Goal: Task Accomplishment & Management: Use online tool/utility

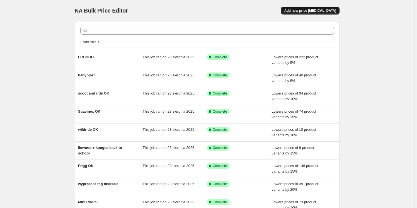
click at [335, 8] on span "Add new price change job" at bounding box center [311, 10] width 52 height 4
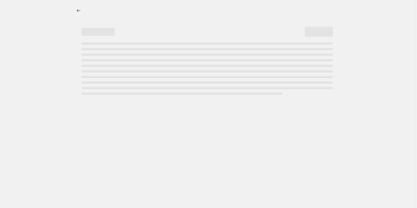
select select "percentage"
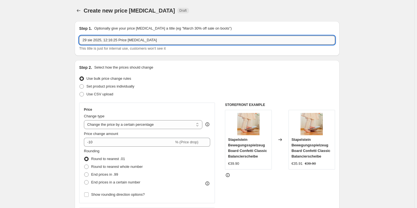
click at [114, 41] on input "29 sie 2025, 12:16:25 Price change job" at bounding box center [207, 40] width 256 height 9
type input "trixie"
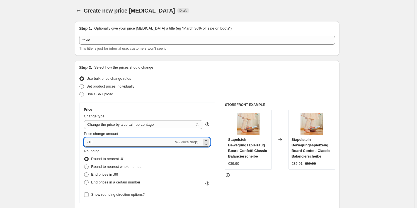
drag, startPoint x: 104, startPoint y: 142, endPoint x: 92, endPoint y: 143, distance: 12.3
click at [92, 143] on input "-10" at bounding box center [129, 142] width 90 height 9
click at [88, 181] on span at bounding box center [86, 182] width 4 height 4
click at [85, 180] on input "End prices in a certain number" at bounding box center [84, 180] width 0 height 0
radio input "true"
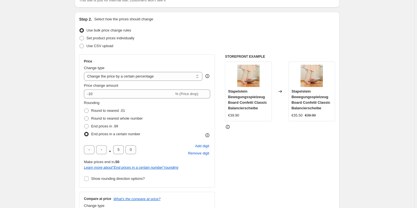
scroll to position [50, 0]
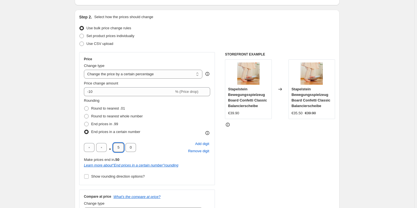
drag, startPoint x: 117, startPoint y: 149, endPoint x: 124, endPoint y: 147, distance: 6.6
click at [124, 148] on input "5" at bounding box center [118, 147] width 11 height 9
type input "9"
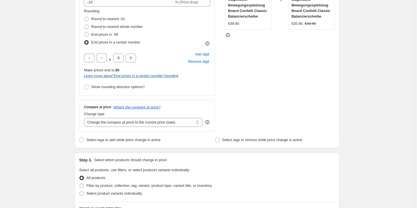
scroll to position [203, 0]
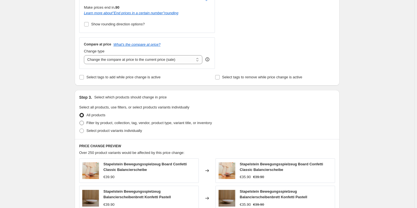
click at [86, 122] on label "Filter by product, collection, tag, vendor, product type, variant title, or inv…" at bounding box center [145, 123] width 133 height 8
click at [80, 121] on input "Filter by product, collection, tag, vendor, product type, variant title, or inv…" at bounding box center [79, 121] width 0 height 0
radio input "true"
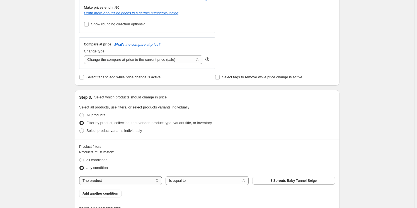
click at [121, 183] on select "The product The product's collection The product's tag The product's vendor The…" at bounding box center [120, 180] width 83 height 9
select select "collection"
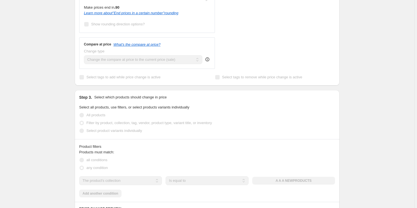
click at [284, 182] on div "The product The product's collection The product's tag The product's vendor The…" at bounding box center [207, 180] width 256 height 9
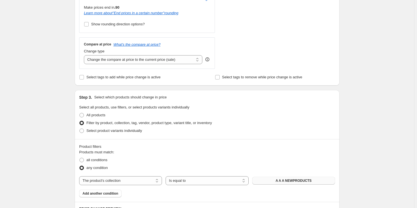
click at [282, 179] on span "A A A NEWPRODUCTS" at bounding box center [294, 181] width 36 height 4
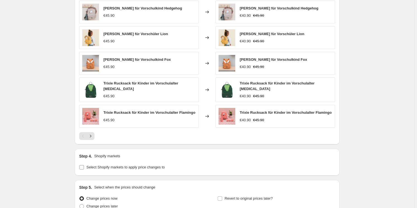
scroll to position [475, 0]
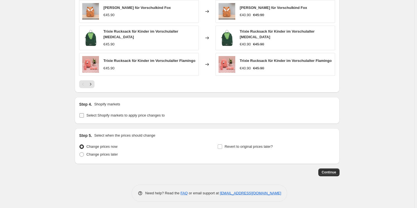
click at [82, 114] on input "Select Shopify markets to apply price changes to" at bounding box center [81, 115] width 4 height 4
checkbox input "true"
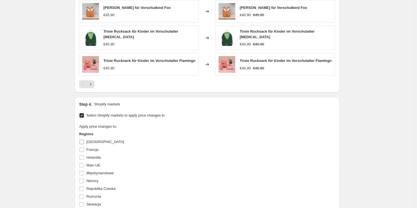
click at [81, 140] on input "Austria" at bounding box center [81, 142] width 4 height 4
checkbox input "true"
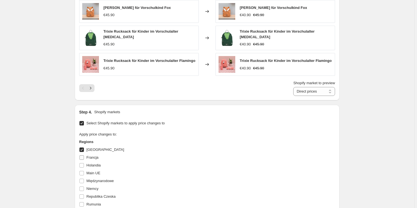
click at [82, 155] on input "Francja" at bounding box center [81, 157] width 4 height 4
checkbox input "true"
click at [83, 187] on input "Niemcy" at bounding box center [81, 189] width 4 height 4
checkbox input "true"
click at [84, 162] on label "Holandia" at bounding box center [89, 166] width 21 height 8
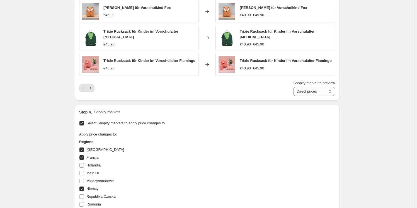
click at [84, 163] on input "Holandia" at bounding box center [81, 165] width 4 height 4
checkbox input "true"
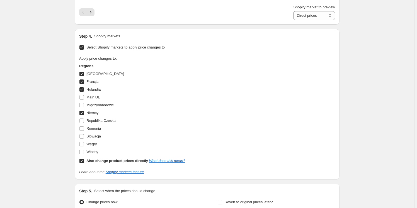
scroll to position [551, 0]
click at [82, 150] on input "Włochy" at bounding box center [81, 152] width 4 height 4
checkbox input "true"
click at [83, 134] on input "Słowacja" at bounding box center [81, 136] width 4 height 4
checkbox input "true"
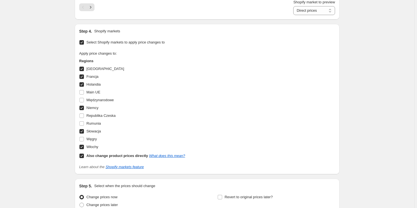
scroll to position [583, 0]
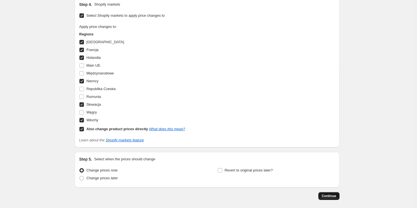
click at [327, 194] on span "Continue" at bounding box center [329, 196] width 15 height 4
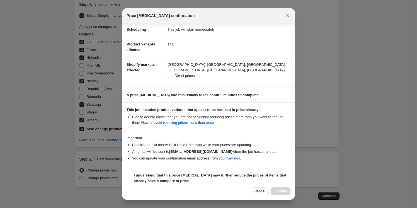
scroll to position [47, 0]
click at [129, 175] on input "I understand that this price change job may further reduce the prices of items …" at bounding box center [129, 177] width 4 height 4
checkbox input "true"
click at [280, 190] on span "Confirm" at bounding box center [280, 191] width 13 height 4
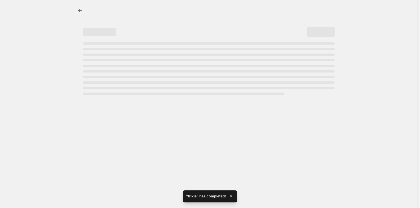
select select "percentage"
select select "collection"
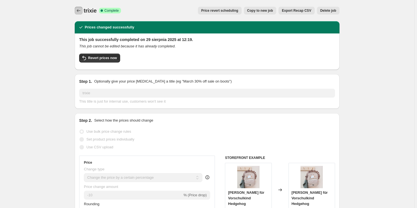
click at [80, 11] on icon "Price change jobs" at bounding box center [79, 11] width 6 height 6
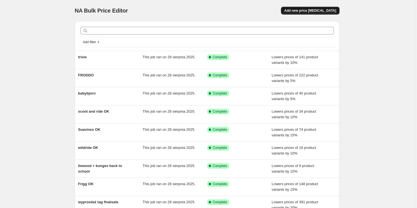
click at [312, 8] on button "Add new price change job" at bounding box center [310, 11] width 59 height 8
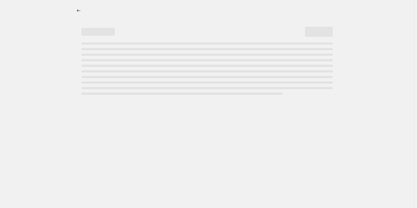
select select "percentage"
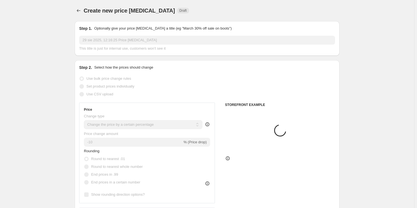
click at [123, 39] on input "29 sie 2025, 12:16:25 Price change job" at bounding box center [207, 40] width 256 height 9
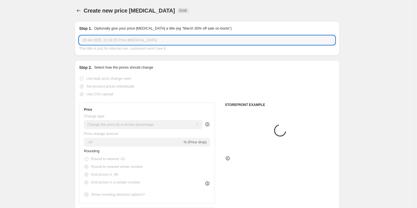
click at [123, 39] on input "29 sie 2025, 12:16:25 Price change job" at bounding box center [207, 40] width 256 height 9
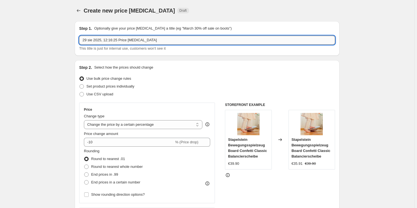
click at [123, 39] on input "29 sie 2025, 12:16:25 Price change job" at bounding box center [207, 40] width 256 height 9
type input "beaba wybrane"
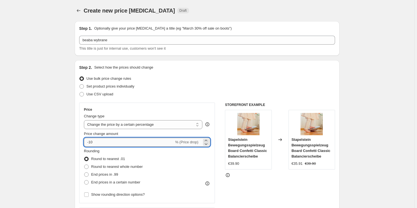
drag, startPoint x: 103, startPoint y: 140, endPoint x: 91, endPoint y: 143, distance: 11.9
click at [91, 143] on input "-10" at bounding box center [129, 142] width 90 height 9
type input "-15"
click at [86, 181] on span at bounding box center [86, 182] width 4 height 4
click at [85, 180] on input "End prices in a certain number" at bounding box center [84, 180] width 0 height 0
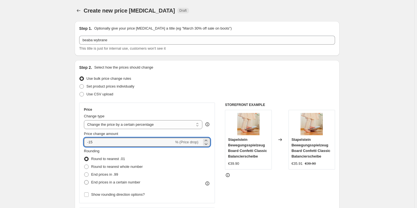
radio input "true"
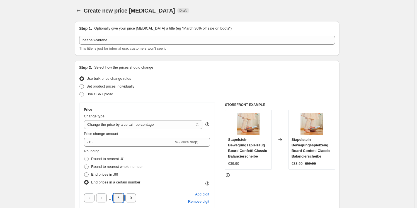
drag, startPoint x: 117, startPoint y: 198, endPoint x: 124, endPoint y: 194, distance: 7.5
click at [124, 198] on div ". 5 0" at bounding box center [110, 198] width 52 height 9
type input "9"
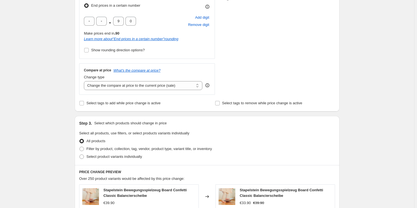
scroll to position [177, 0]
click at [84, 148] on span at bounding box center [81, 148] width 4 height 4
click at [80, 146] on input "Filter by product, collection, tag, vendor, product type, variant title, or inv…" at bounding box center [79, 146] width 0 height 0
radio input "true"
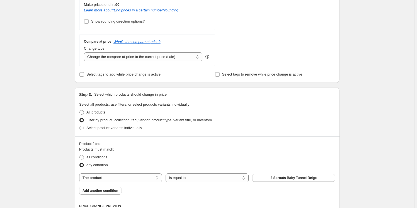
scroll to position [254, 0]
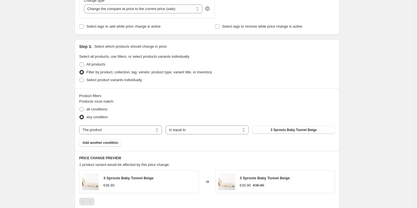
drag, startPoint x: 104, startPoint y: 142, endPoint x: 247, endPoint y: 138, distance: 142.9
click at [225, 141] on div "Products must match: all conditions any condition The product The product's col…" at bounding box center [207, 123] width 256 height 48
click at [274, 130] on span "3 Sprouts Baby Tunnel Beige" at bounding box center [294, 130] width 46 height 4
click at [296, 130] on span "3 Sprouts Baby Tunnel Beige" at bounding box center [294, 130] width 46 height 4
click at [82, 78] on span at bounding box center [81, 80] width 4 height 4
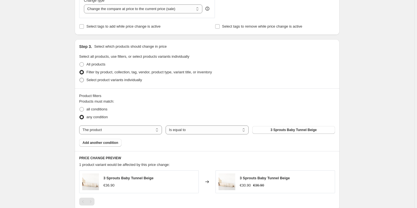
click at [80, 78] on input "Select product variants individually" at bounding box center [79, 78] width 0 height 0
radio input "true"
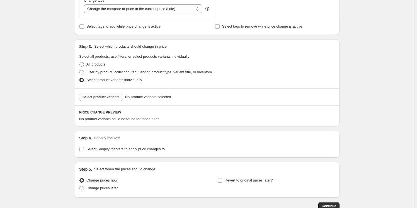
click at [110, 100] on button "Select product variants" at bounding box center [101, 97] width 44 height 8
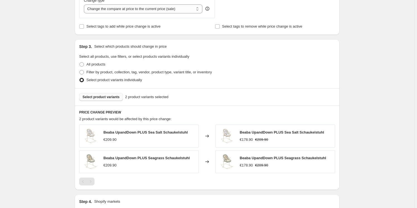
click at [104, 99] on span "Select product variants" at bounding box center [101, 97] width 37 height 4
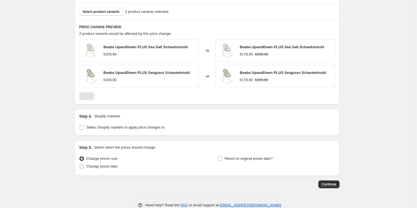
scroll to position [353, 0]
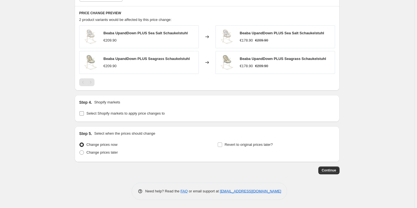
click at [81, 113] on input "Select Shopify markets to apply price changes to" at bounding box center [81, 113] width 4 height 4
checkbox input "true"
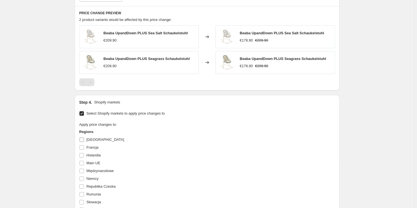
click at [83, 140] on input "Austria" at bounding box center [81, 140] width 4 height 4
checkbox input "true"
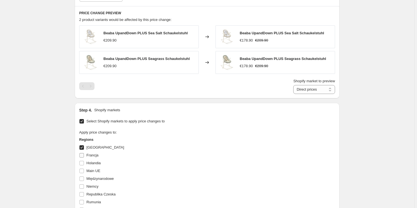
click at [84, 154] on input "Francja" at bounding box center [81, 155] width 4 height 4
checkbox input "true"
click at [84, 163] on input "Holandia" at bounding box center [81, 163] width 4 height 4
checkbox input "true"
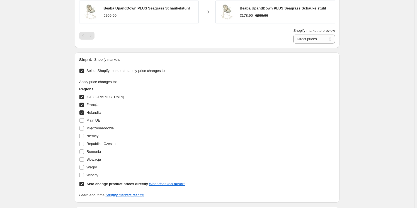
scroll to position [404, 0]
click at [84, 160] on input "Słowacja" at bounding box center [81, 159] width 4 height 4
checkbox input "true"
click at [84, 173] on input "Włochy" at bounding box center [81, 175] width 4 height 4
checkbox input "true"
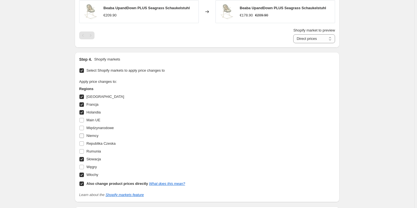
click at [84, 137] on input "Niemcy" at bounding box center [81, 136] width 4 height 4
checkbox input "true"
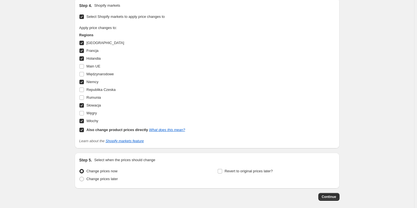
scroll to position [484, 0]
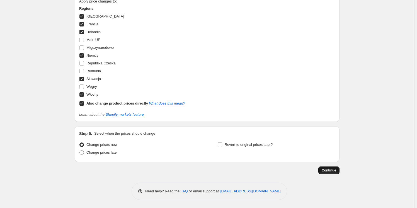
click at [332, 170] on span "Continue" at bounding box center [329, 170] width 15 height 4
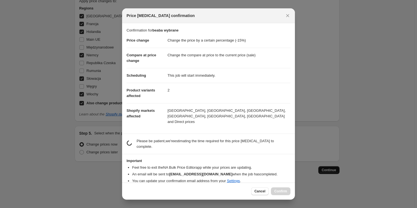
scroll to position [0, 0]
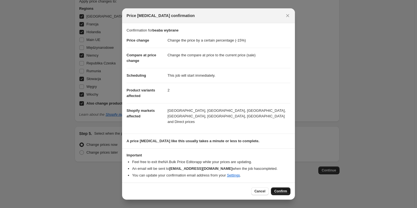
click at [285, 190] on span "Confirm" at bounding box center [280, 191] width 13 height 4
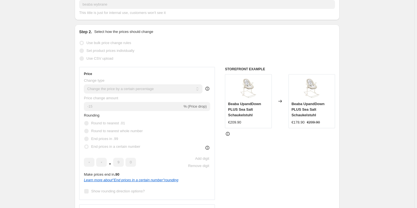
scroll to position [90, 0]
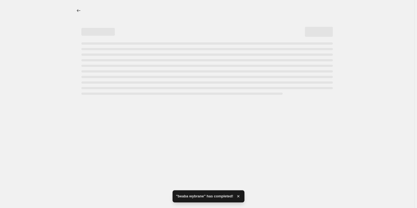
select select "percentage"
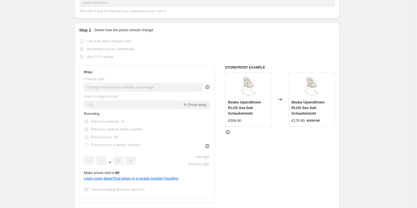
scroll to position [0, 0]
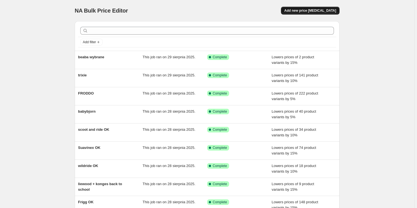
click at [318, 10] on span "Add new price change job" at bounding box center [311, 10] width 52 height 4
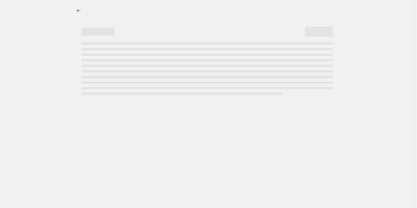
select select "percentage"
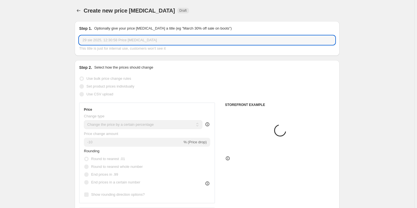
click at [123, 40] on input "29 sie 2025, 12:30:58 Price change job" at bounding box center [207, 40] width 256 height 9
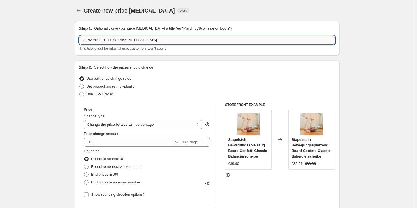
click at [123, 40] on input "29 sie 2025, 12:30:58 Price change job" at bounding box center [207, 40] width 256 height 9
paste input "mieredu"
drag, startPoint x: 86, startPoint y: 39, endPoint x: 78, endPoint y: 38, distance: 8.4
click at [79, 40] on div "Step 1. Optionally give your price change job a title (eg "March 30% off sale o…" at bounding box center [207, 38] width 265 height 35
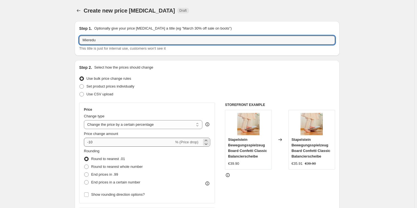
type input "Mieredu"
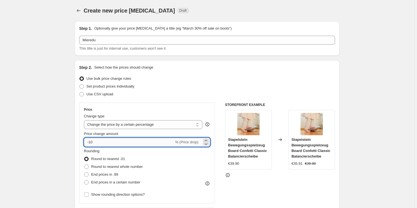
drag, startPoint x: 100, startPoint y: 145, endPoint x: 92, endPoint y: 145, distance: 7.8
click at [92, 145] on input "-10" at bounding box center [129, 142] width 90 height 9
type input "-1"
type input "-20"
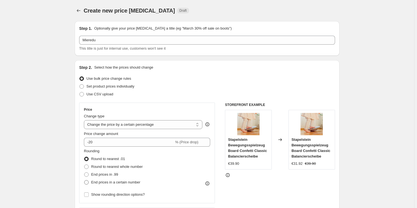
click at [87, 182] on span at bounding box center [86, 182] width 4 height 4
click at [85, 180] on input "End prices in a certain number" at bounding box center [84, 180] width 0 height 0
radio input "true"
drag, startPoint x: 116, startPoint y: 197, endPoint x: 127, endPoint y: 196, distance: 10.7
click at [127, 196] on div ". 5 0" at bounding box center [110, 198] width 52 height 9
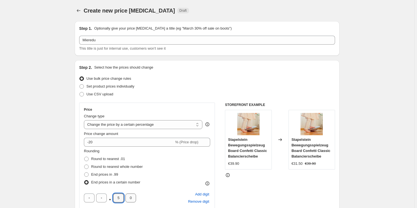
type input "9"
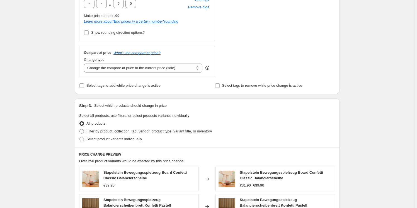
scroll to position [203, 0]
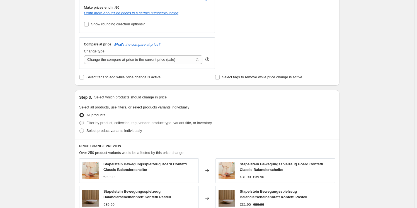
click at [82, 122] on span at bounding box center [81, 123] width 4 height 4
click at [80, 121] on input "Filter by product, collection, tag, vendor, product type, variant title, or inv…" at bounding box center [79, 121] width 0 height 0
radio input "true"
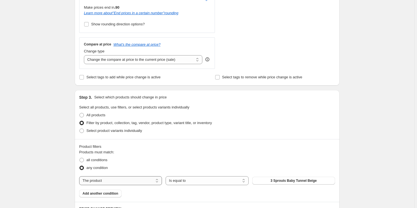
click at [125, 181] on select "The product The product's collection The product's tag The product's vendor The…" at bounding box center [120, 180] width 83 height 9
select select "vendor"
click at [290, 182] on span "3 sprouts" at bounding box center [293, 181] width 15 height 4
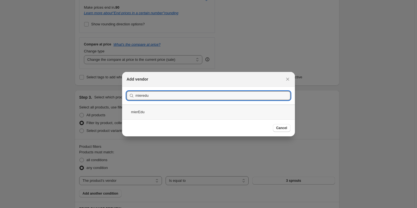
type input "mieredu"
click at [149, 115] on div "mierEdu" at bounding box center [208, 112] width 173 height 15
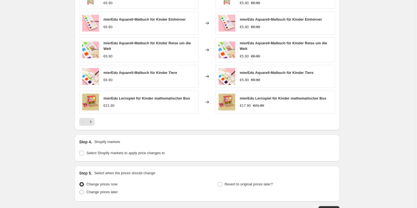
scroll to position [479, 0]
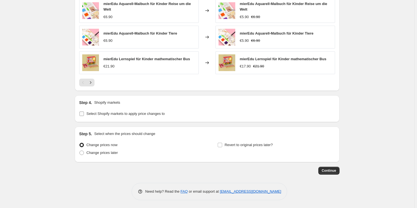
click at [83, 114] on input "Select Shopify markets to apply price changes to" at bounding box center [81, 114] width 4 height 4
checkbox input "true"
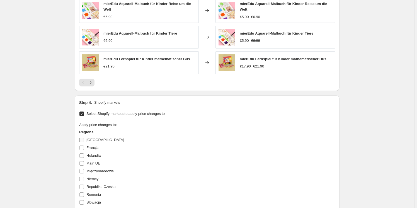
click at [82, 138] on input "Austria" at bounding box center [81, 140] width 4 height 4
checkbox input "true"
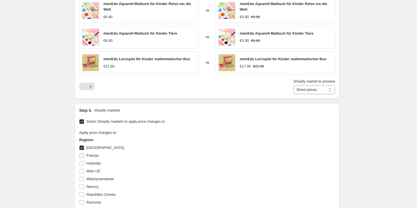
click at [84, 155] on input "Francja" at bounding box center [81, 155] width 4 height 4
checkbox input "true"
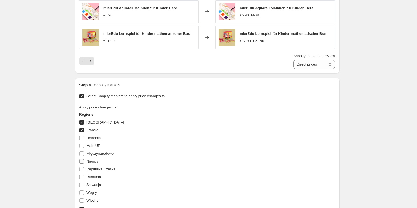
click at [83, 161] on input "Niemcy" at bounding box center [81, 161] width 4 height 4
checkbox input "true"
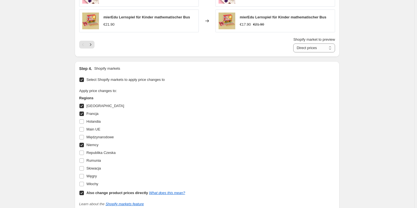
scroll to position [530, 0]
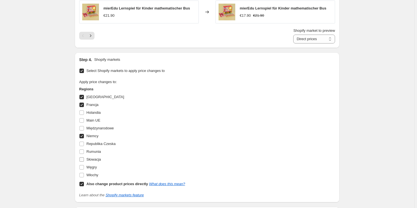
click at [82, 159] on input "Słowacja" at bounding box center [81, 159] width 4 height 4
checkbox input "true"
click at [83, 175] on input "Włochy" at bounding box center [81, 175] width 4 height 4
checkbox input "true"
click at [83, 110] on input "Holandia" at bounding box center [81, 112] width 4 height 4
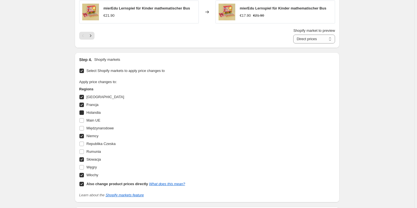
checkbox input "true"
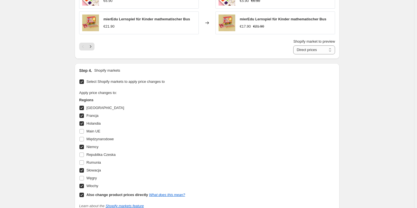
scroll to position [610, 0]
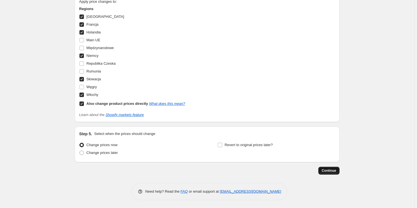
click at [327, 170] on span "Continue" at bounding box center [329, 170] width 15 height 4
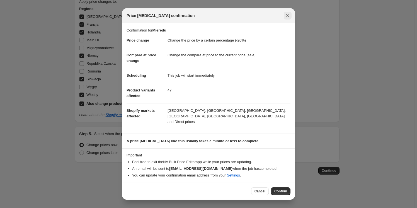
click at [286, 14] on button "Close" at bounding box center [288, 16] width 8 height 8
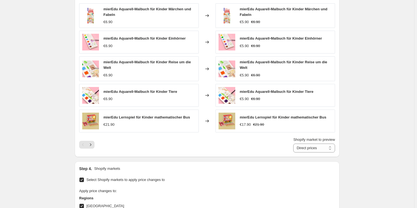
scroll to position [356, 0]
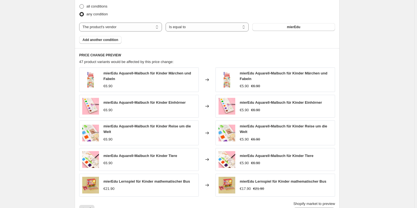
click at [81, 5] on span at bounding box center [81, 6] width 4 height 4
click at [80, 4] on input "all conditions" at bounding box center [79, 4] width 0 height 0
radio input "true"
click at [106, 40] on span "Add another condition" at bounding box center [101, 40] width 36 height 4
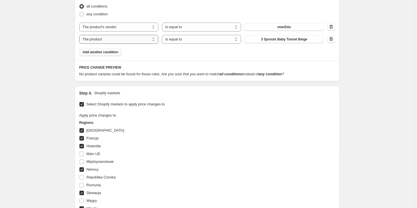
click at [138, 38] on select "The product The product's collection The product's tag The product's vendor The…" at bounding box center [118, 39] width 79 height 9
select select "product_status"
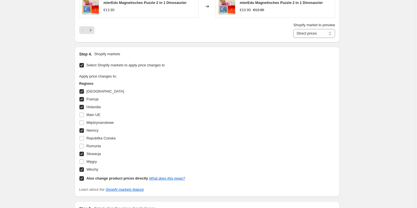
scroll to position [619, 0]
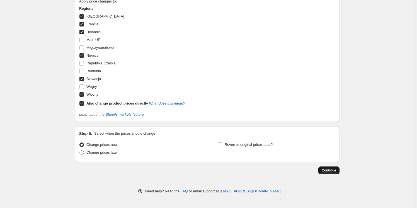
click at [329, 172] on span "Continue" at bounding box center [329, 170] width 15 height 4
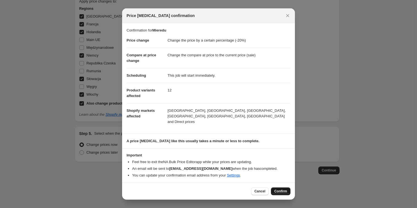
click at [276, 189] on span "Confirm" at bounding box center [280, 191] width 13 height 4
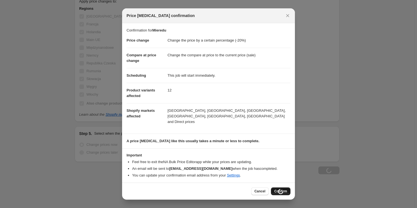
type input "Mieredu"
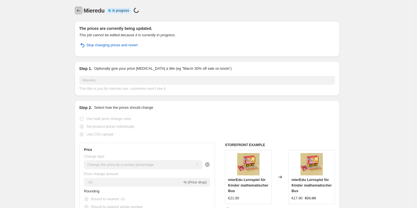
click at [79, 11] on icon "Price change jobs" at bounding box center [79, 11] width 6 height 6
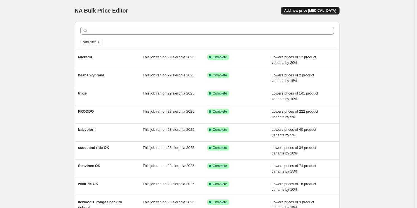
click at [323, 9] on span "Add new price change job" at bounding box center [311, 10] width 52 height 4
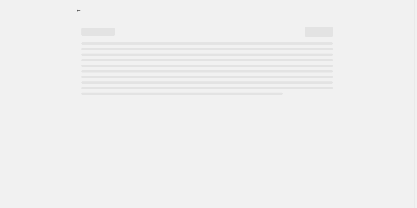
select select "percentage"
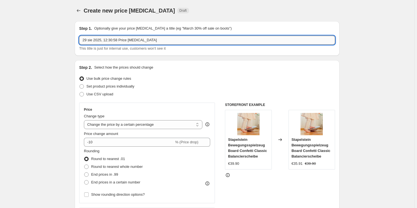
click at [126, 42] on input "29 sie 2025, 12:30:58 Price change job" at bounding box center [207, 40] width 256 height 9
type input "Citron -15%"
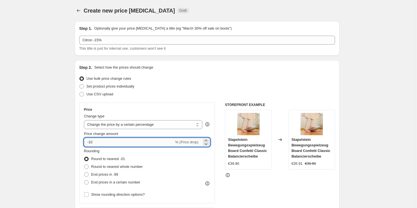
drag, startPoint x: 101, startPoint y: 141, endPoint x: 93, endPoint y: 142, distance: 8.2
click at [93, 142] on input "-10" at bounding box center [129, 142] width 90 height 9
type input "-15"
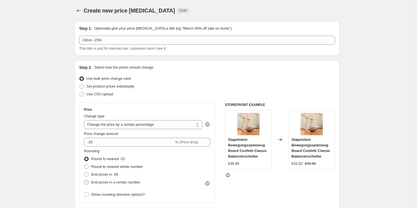
click at [87, 184] on span at bounding box center [86, 182] width 4 height 4
click at [85, 180] on input "End prices in a certain number" at bounding box center [84, 180] width 0 height 0
radio input "true"
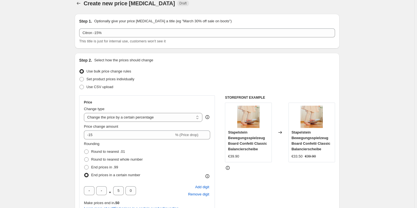
scroll to position [76, 0]
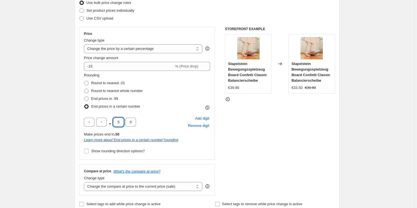
drag, startPoint x: 118, startPoint y: 121, endPoint x: 121, endPoint y: 121, distance: 3.1
click at [121, 121] on input "5" at bounding box center [118, 122] width 11 height 9
type input "9"
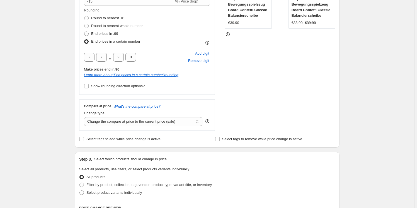
scroll to position [177, 0]
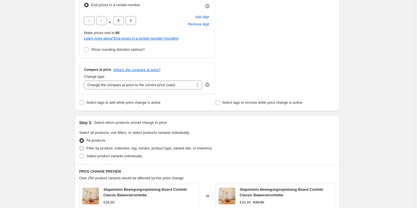
click at [83, 148] on span at bounding box center [81, 148] width 4 height 4
click at [80, 146] on input "Filter by product, collection, tag, vendor, product type, variant title, or inv…" at bounding box center [79, 146] width 0 height 0
radio input "true"
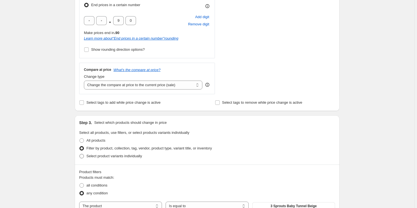
click at [83, 156] on span at bounding box center [81, 156] width 4 height 4
click at [80, 154] on input "Select product variants individually" at bounding box center [79, 154] width 0 height 0
radio input "true"
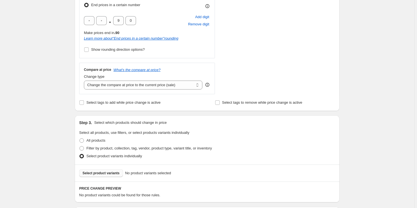
click at [112, 175] on span "Select product variants" at bounding box center [101, 173] width 37 height 4
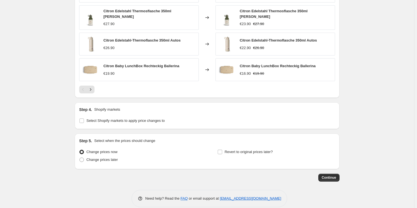
scroll to position [430, 0]
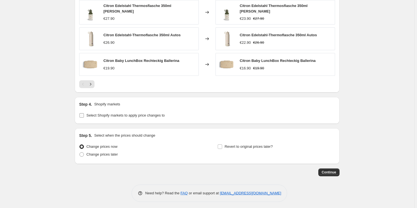
click at [81, 113] on input "Select Shopify markets to apply price changes to" at bounding box center [81, 115] width 4 height 4
checkbox input "true"
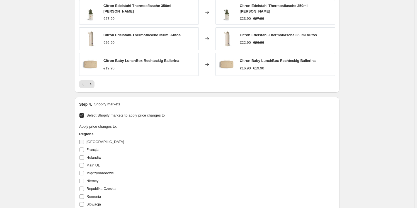
click at [83, 140] on input "Austria" at bounding box center [81, 142] width 4 height 4
checkbox input "true"
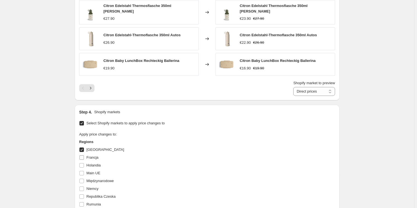
click at [83, 154] on label "Francja" at bounding box center [88, 158] width 19 height 8
click at [83, 155] on input "Francja" at bounding box center [81, 157] width 4 height 4
checkbox input "true"
click at [83, 166] on label "Holandia" at bounding box center [89, 166] width 21 height 8
click at [83, 166] on input "Holandia" at bounding box center [81, 165] width 4 height 4
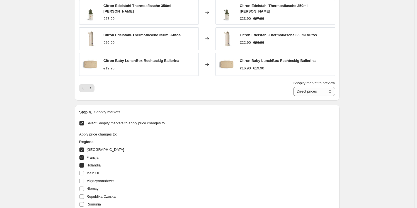
checkbox input "true"
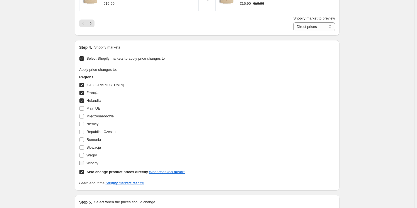
scroll to position [506, 0]
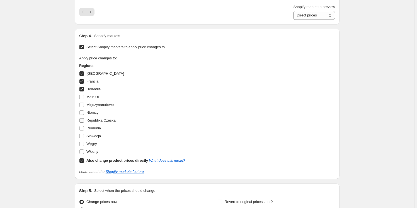
click at [83, 118] on input "Republika Czeska" at bounding box center [81, 120] width 4 height 4
checkbox input "false"
click at [84, 110] on input "Niemcy" at bounding box center [81, 112] width 4 height 4
checkbox input "true"
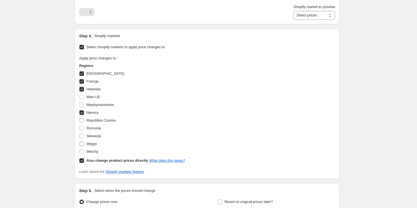
click at [81, 142] on input "Węgry" at bounding box center [81, 144] width 4 height 4
checkbox input "false"
drag, startPoint x: 83, startPoint y: 150, endPoint x: 83, endPoint y: 143, distance: 7.0
click at [83, 150] on input "Włochy" at bounding box center [81, 152] width 4 height 4
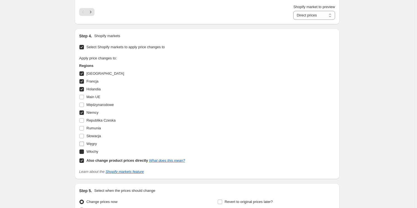
checkbox input "true"
click at [83, 134] on input "Słowacja" at bounding box center [81, 136] width 4 height 4
checkbox input "true"
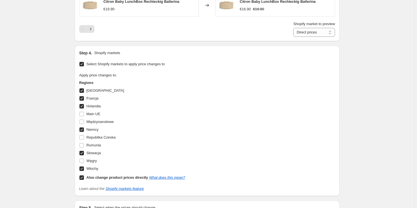
scroll to position [561, 0]
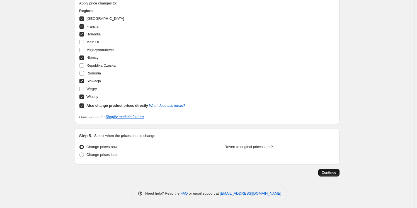
click at [331, 170] on span "Continue" at bounding box center [329, 172] width 15 height 4
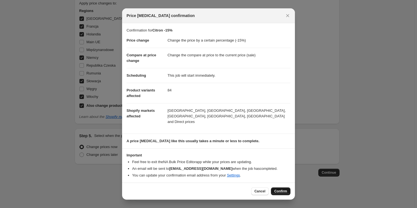
click at [279, 189] on span "Confirm" at bounding box center [280, 191] width 13 height 4
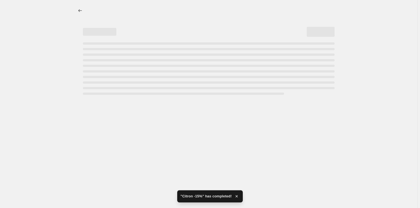
select select "percentage"
